Goal: Information Seeking & Learning: Understand process/instructions

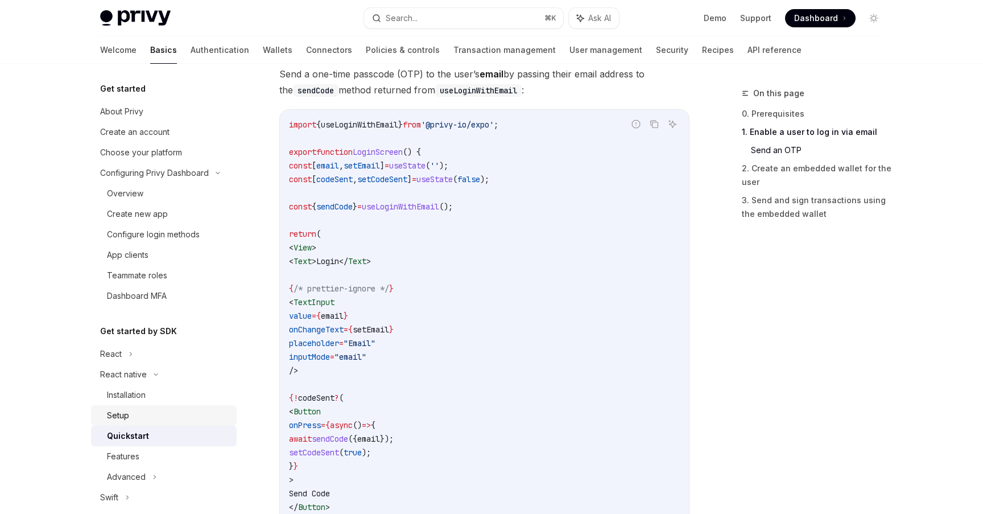
scroll to position [110, 0]
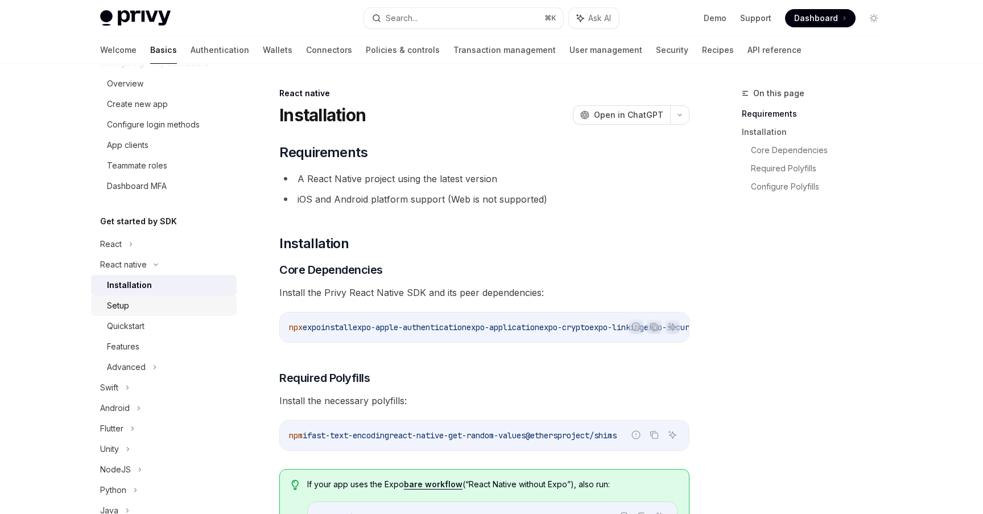
click at [159, 307] on div "Setup" at bounding box center [168, 306] width 123 height 14
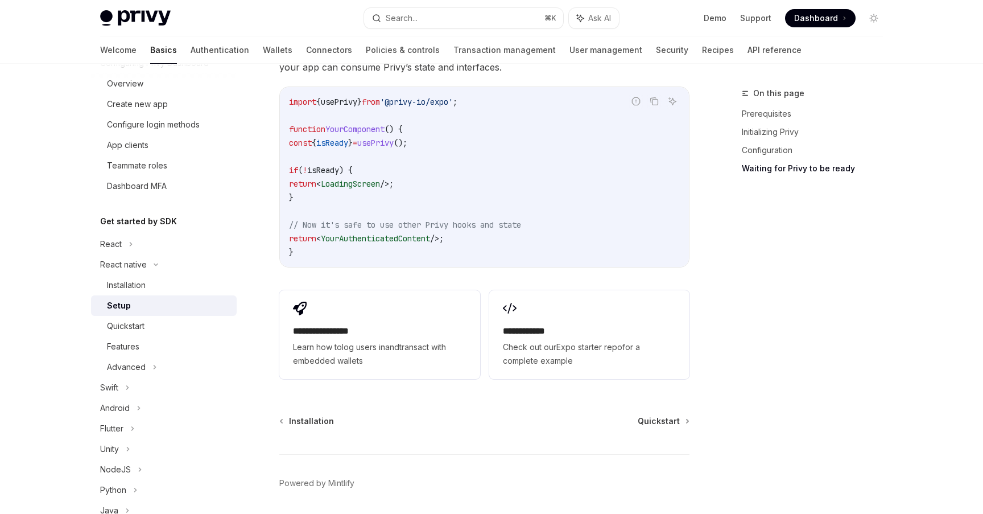
scroll to position [996, 0]
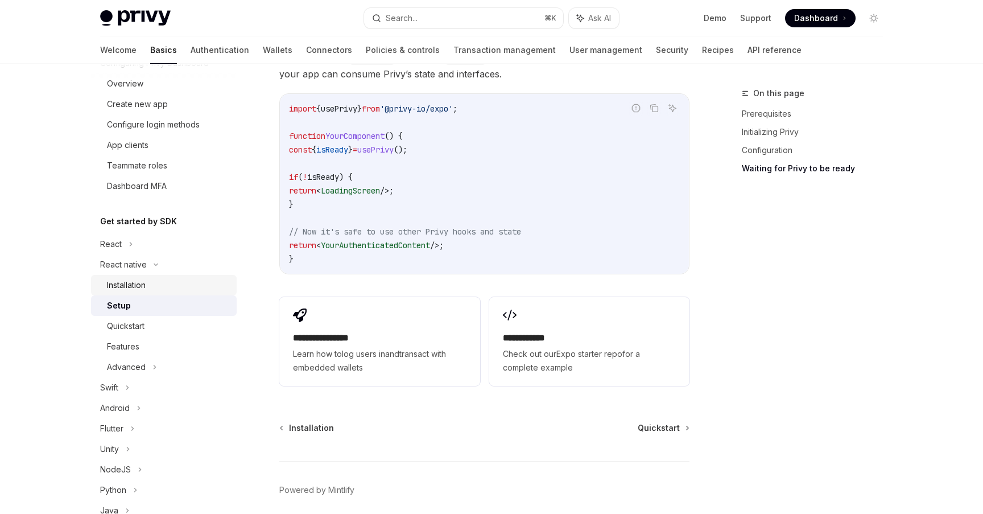
click at [189, 283] on div "Installation" at bounding box center [168, 285] width 123 height 14
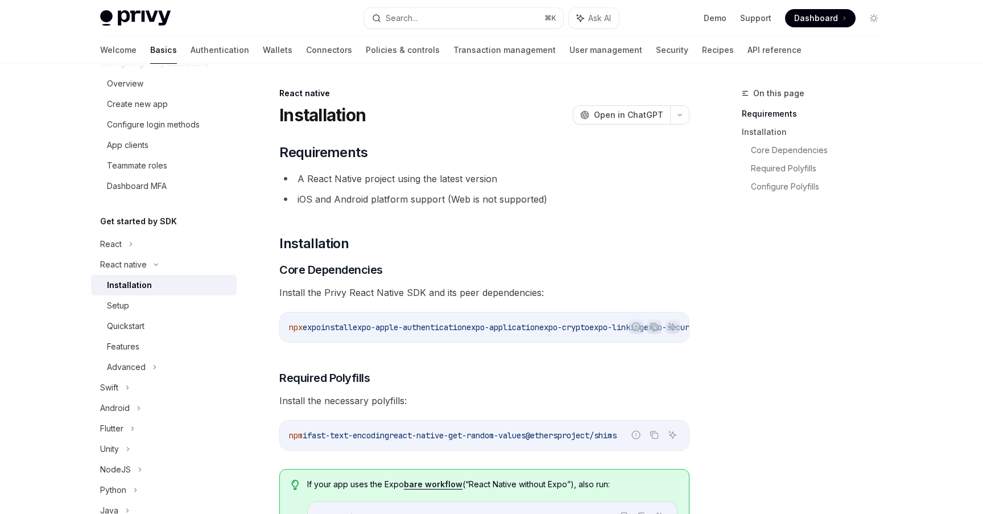
click at [189, 283] on div "Installation" at bounding box center [168, 285] width 123 height 14
type textarea "*"
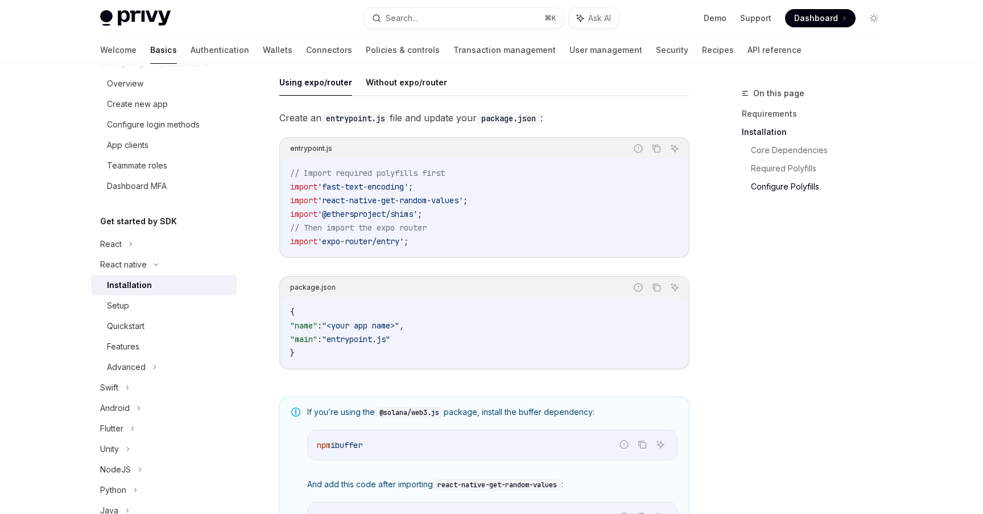
scroll to position [542, 0]
